Goal: Navigation & Orientation: Find specific page/section

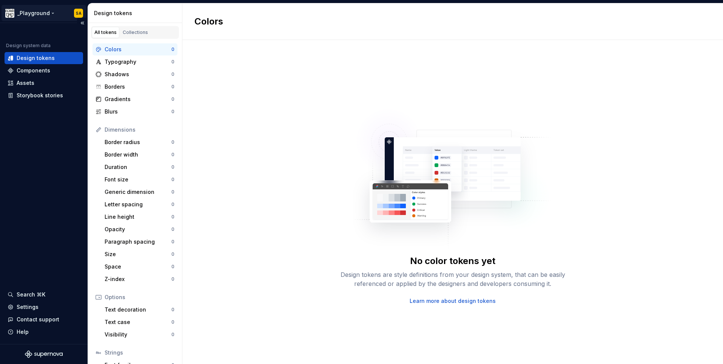
click at [47, 12] on html "_Playground SA Design system data Design tokens Components Assets Storybook sto…" at bounding box center [361, 182] width 723 height 364
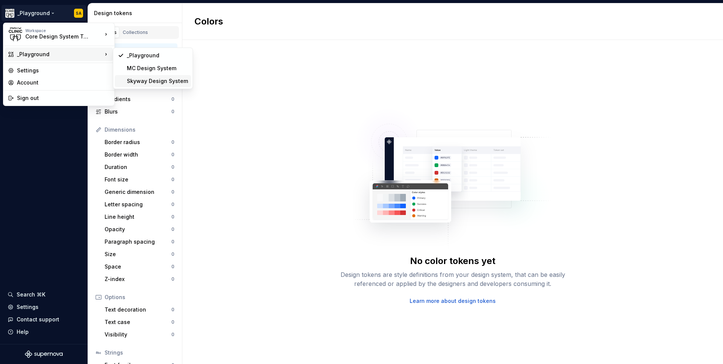
click at [159, 80] on div "Skyway Design System" at bounding box center [157, 81] width 61 height 8
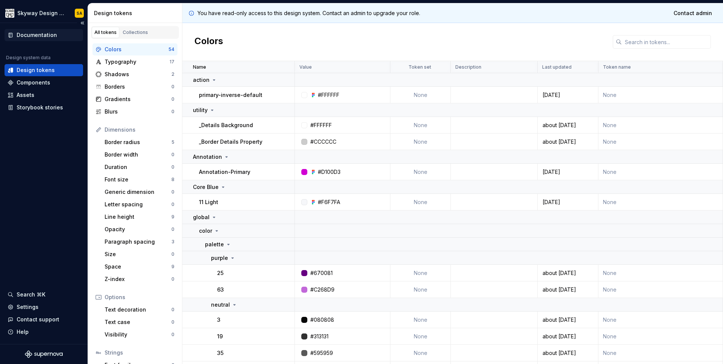
click at [34, 32] on div "Documentation" at bounding box center [37, 35] width 40 height 8
